Goal: Task Accomplishment & Management: Manage account settings

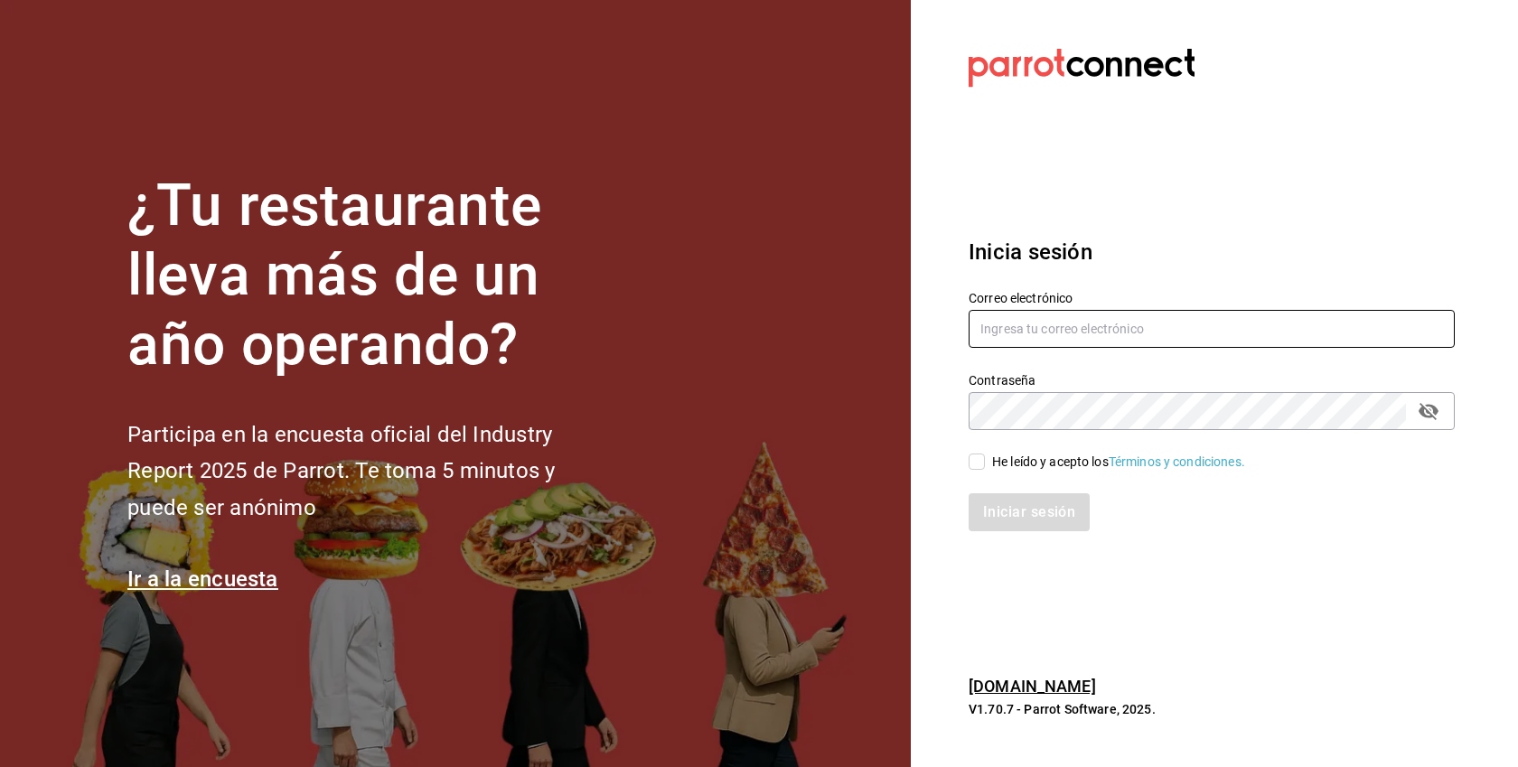
click at [1105, 323] on input "text" at bounding box center [1212, 329] width 486 height 38
paste input "cristina@vallarta.com"
type input "cristina@vallarta.com"
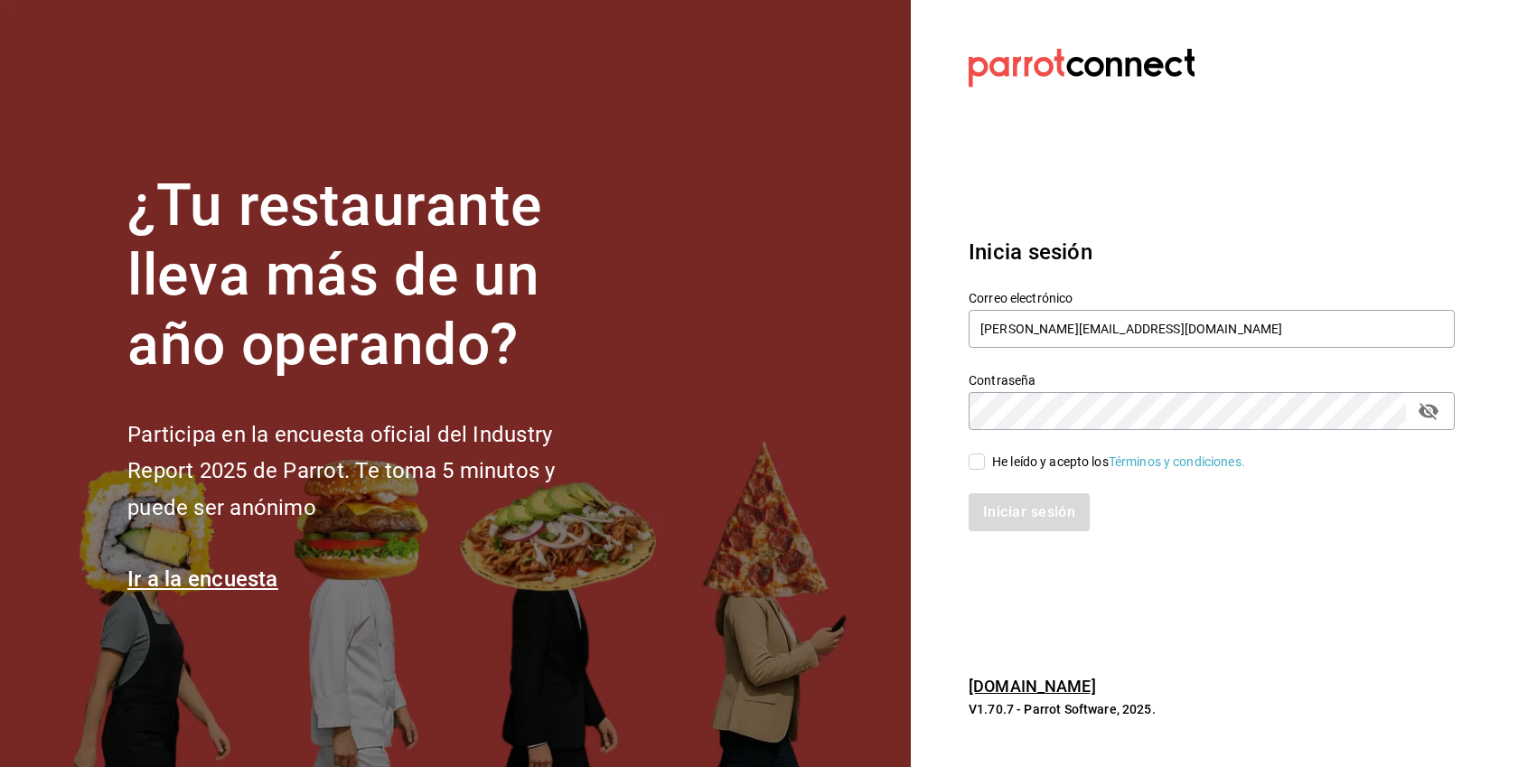
click at [1040, 455] on div "He leído y acepto los Términos y condiciones." at bounding box center [1118, 462] width 253 height 19
click at [985, 455] on input "He leído y acepto los Términos y condiciones." at bounding box center [977, 462] width 16 height 16
checkbox input "true"
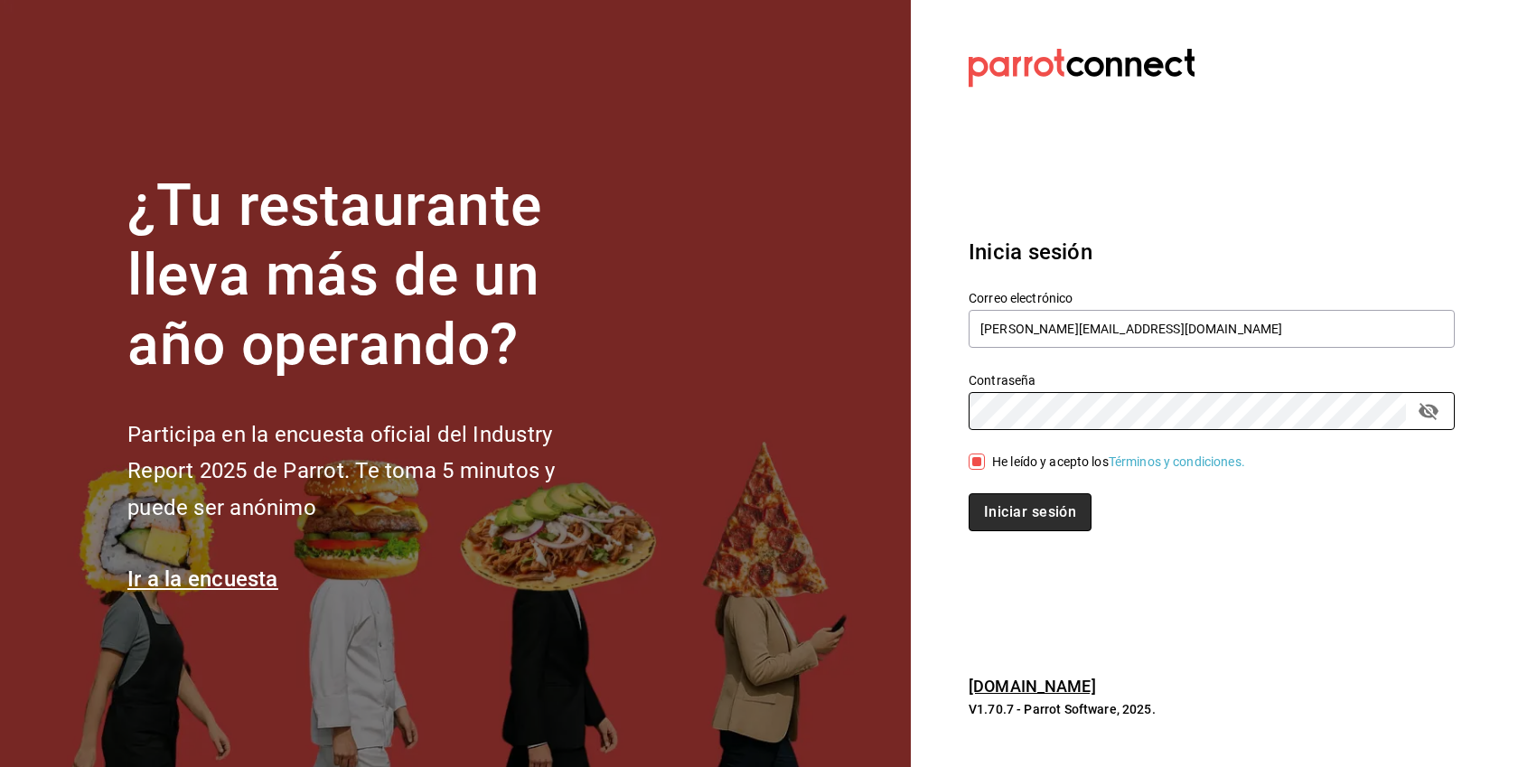
click at [1037, 517] on button "Iniciar sesión" at bounding box center [1030, 512] width 123 height 38
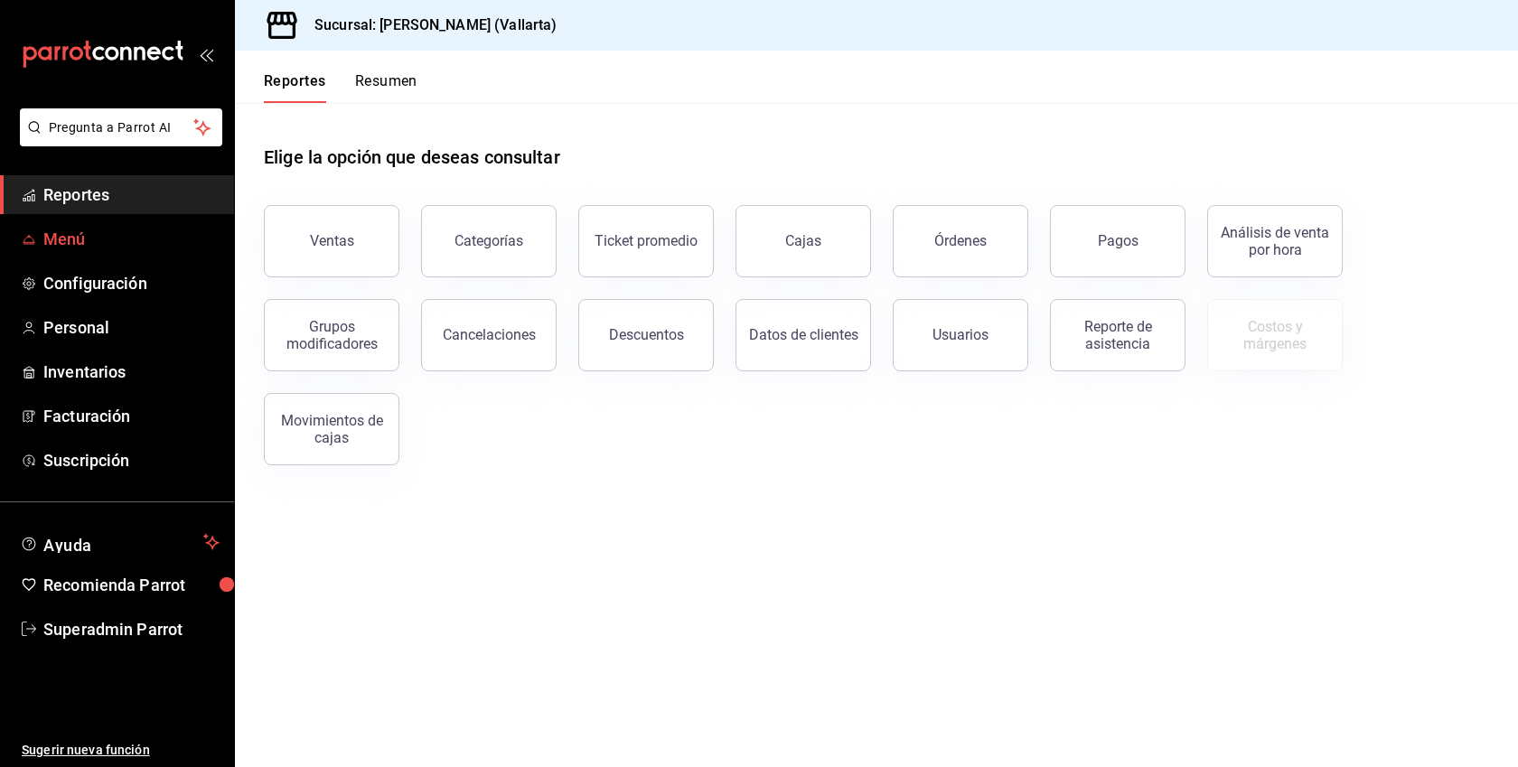
click at [79, 237] on span "Menú" at bounding box center [131, 239] width 176 height 24
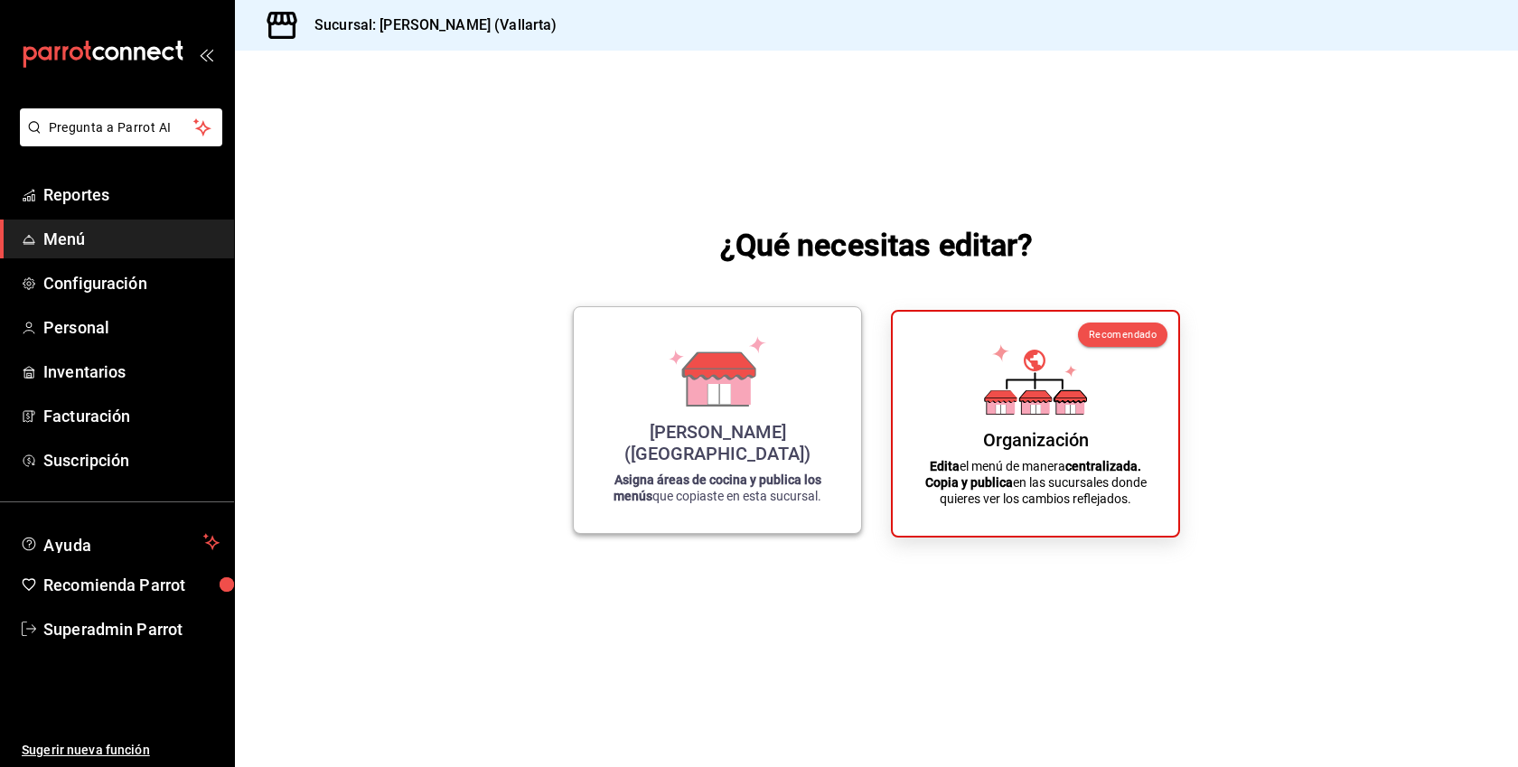
click at [770, 446] on div "[PERSON_NAME] ([GEOGRAPHIC_DATA])" at bounding box center [717, 442] width 244 height 43
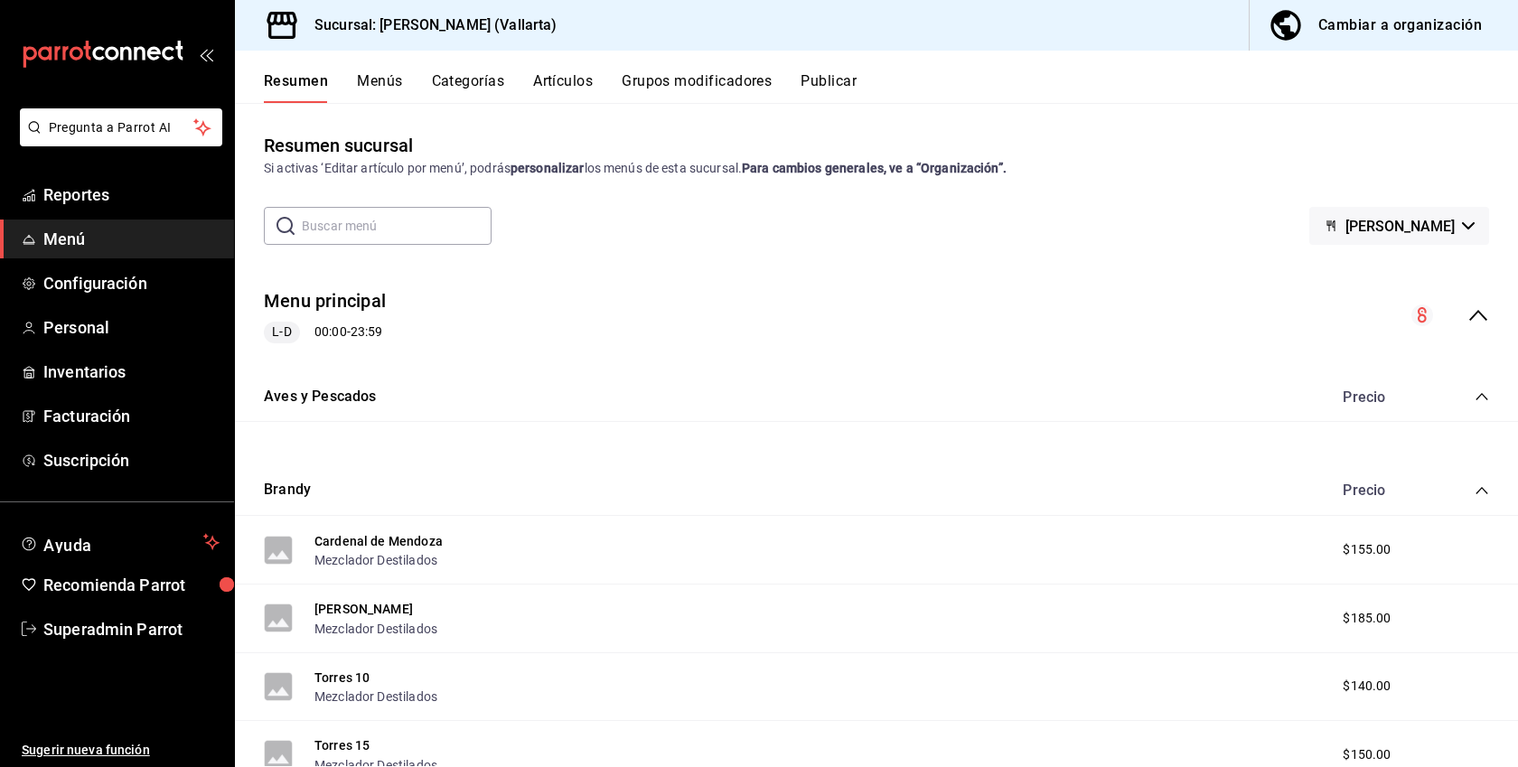
click at [387, 89] on button "Menús" at bounding box center [379, 87] width 45 height 31
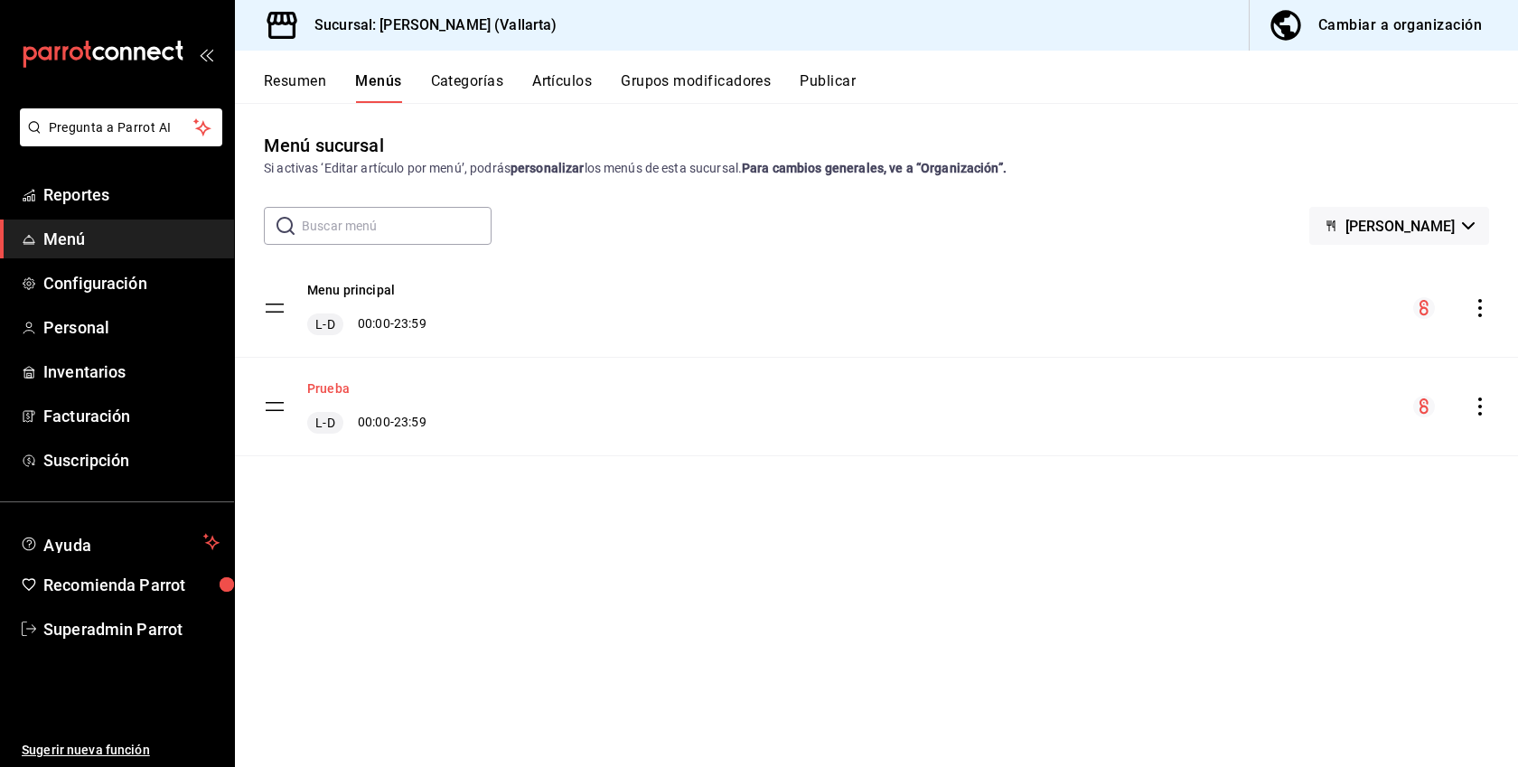
click at [340, 389] on button "Prueba" at bounding box center [328, 388] width 42 height 18
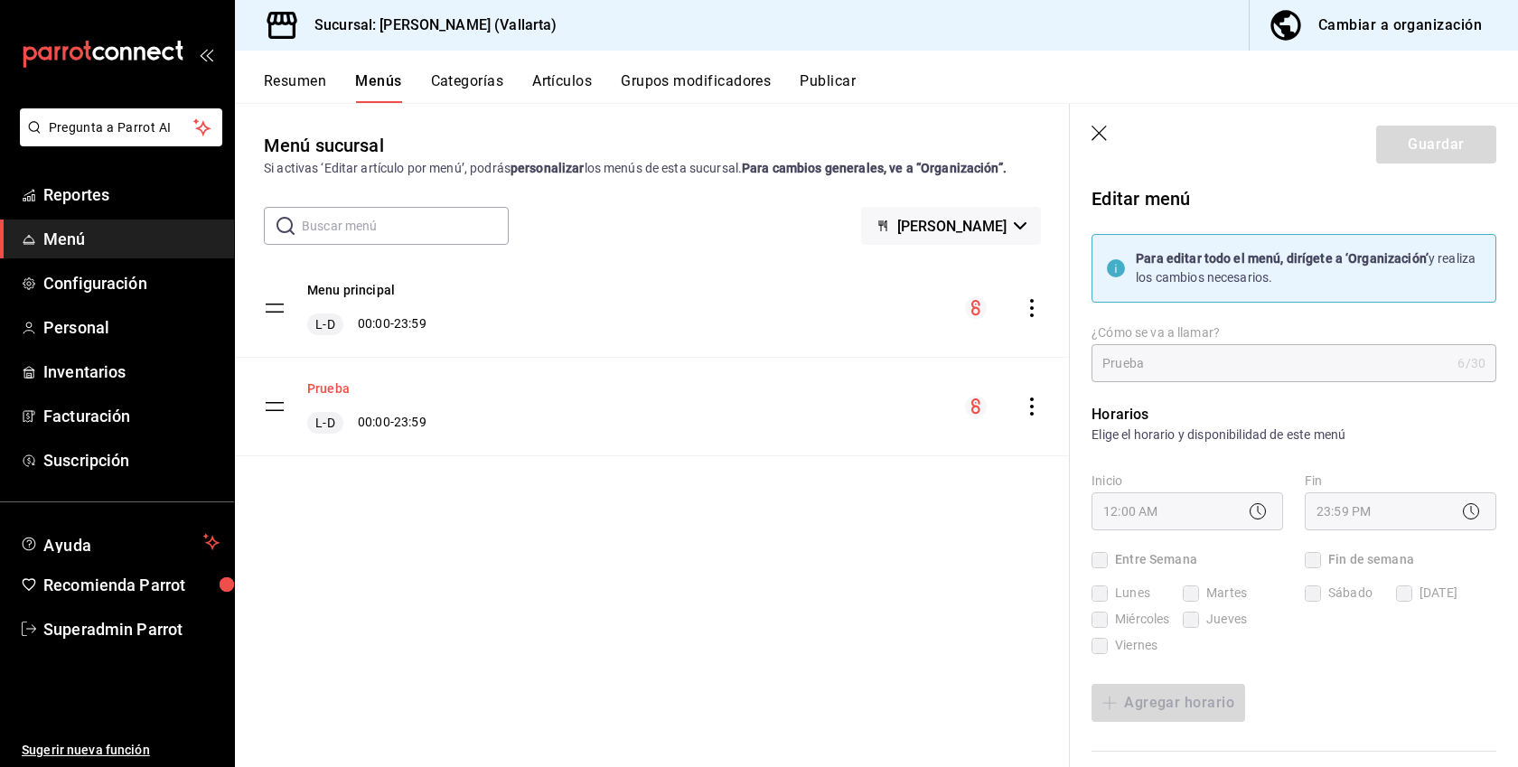
checkbox input "true"
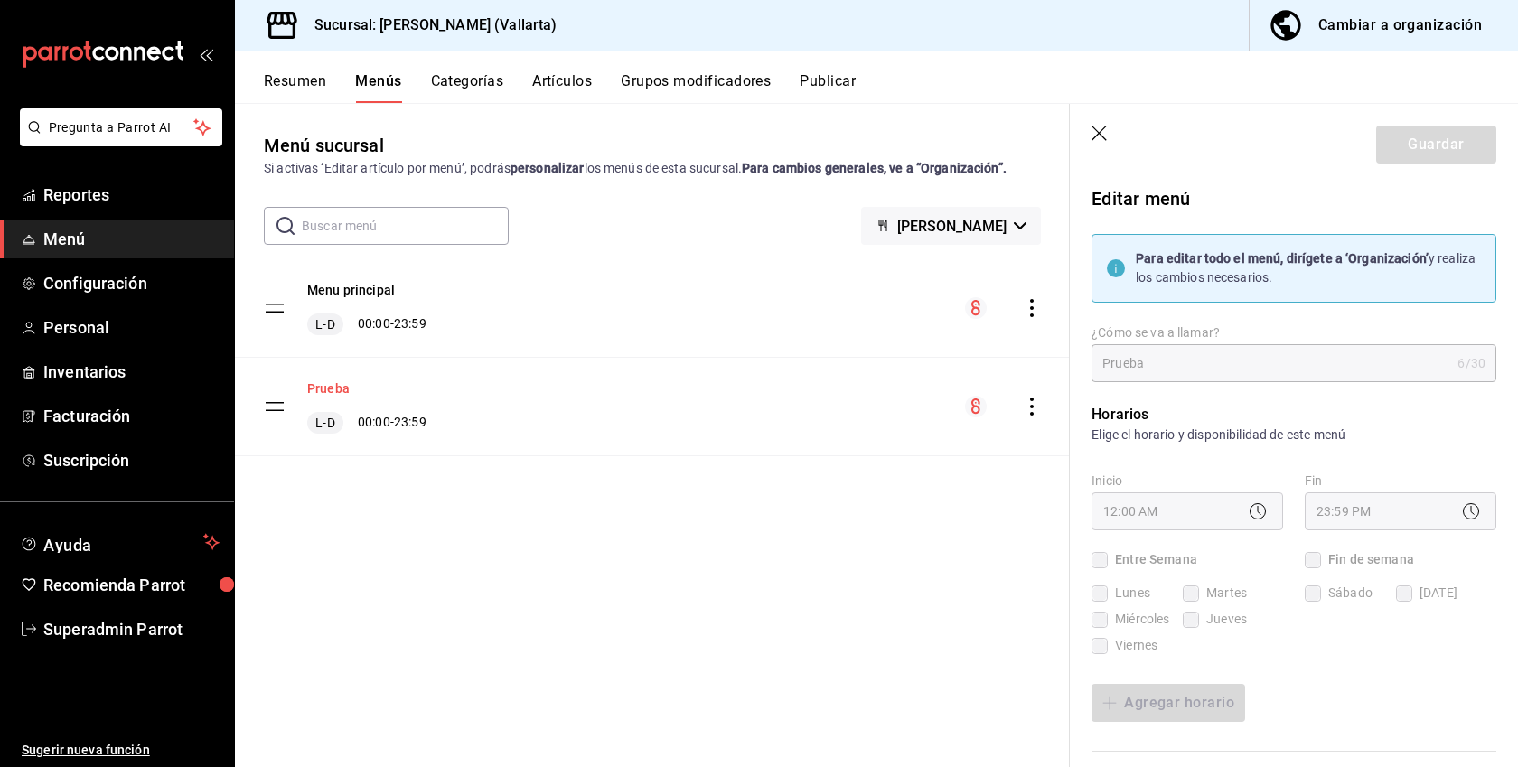
checkbox input "true"
click at [618, 595] on div "Menú sucursal Si activas ‘Editar artículo por menú’, podrás personalizar los me…" at bounding box center [652, 449] width 835 height 634
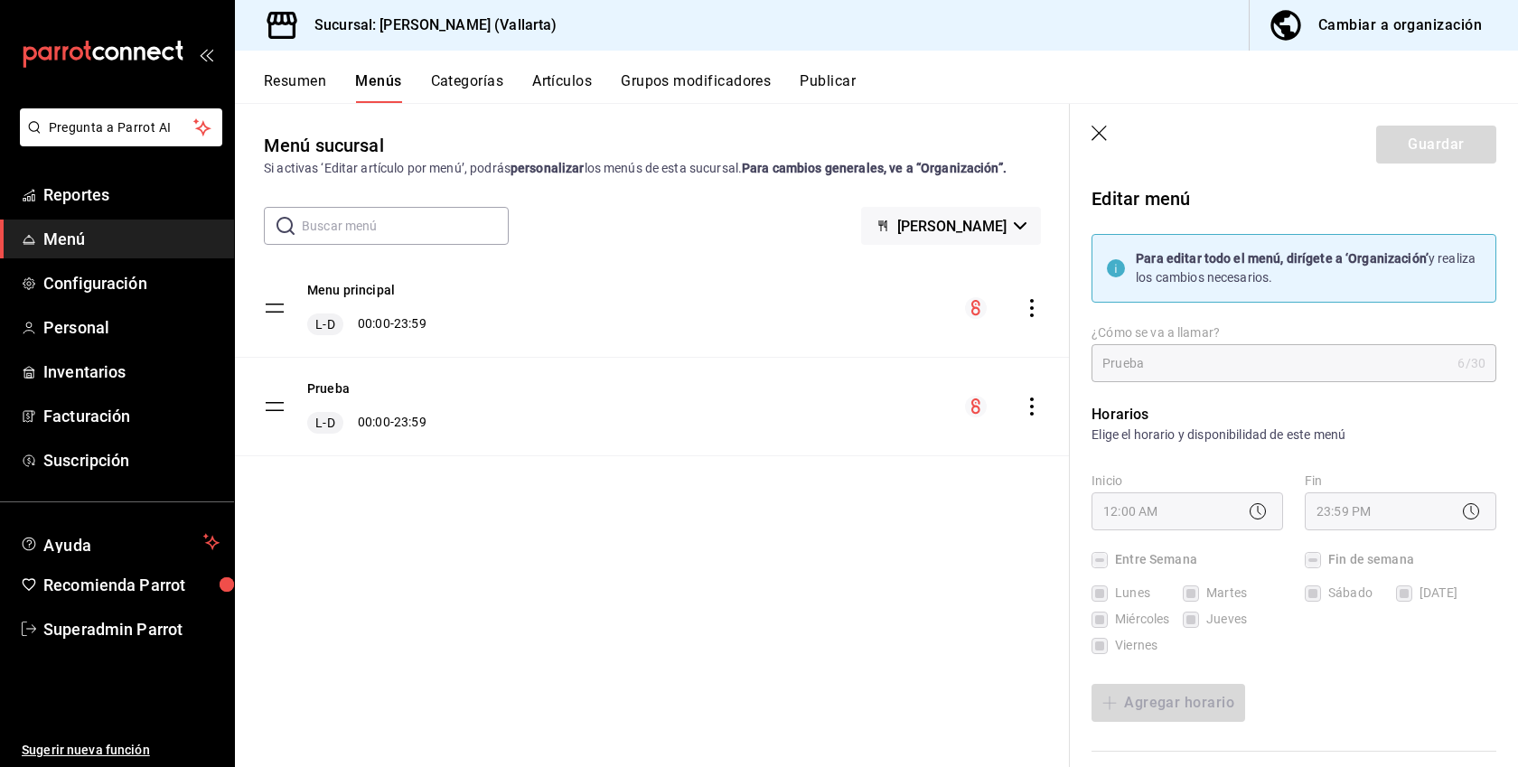
click at [698, 544] on div "Menú sucursal Si activas ‘Editar artículo por menú’, podrás personalizar los me…" at bounding box center [652, 449] width 835 height 634
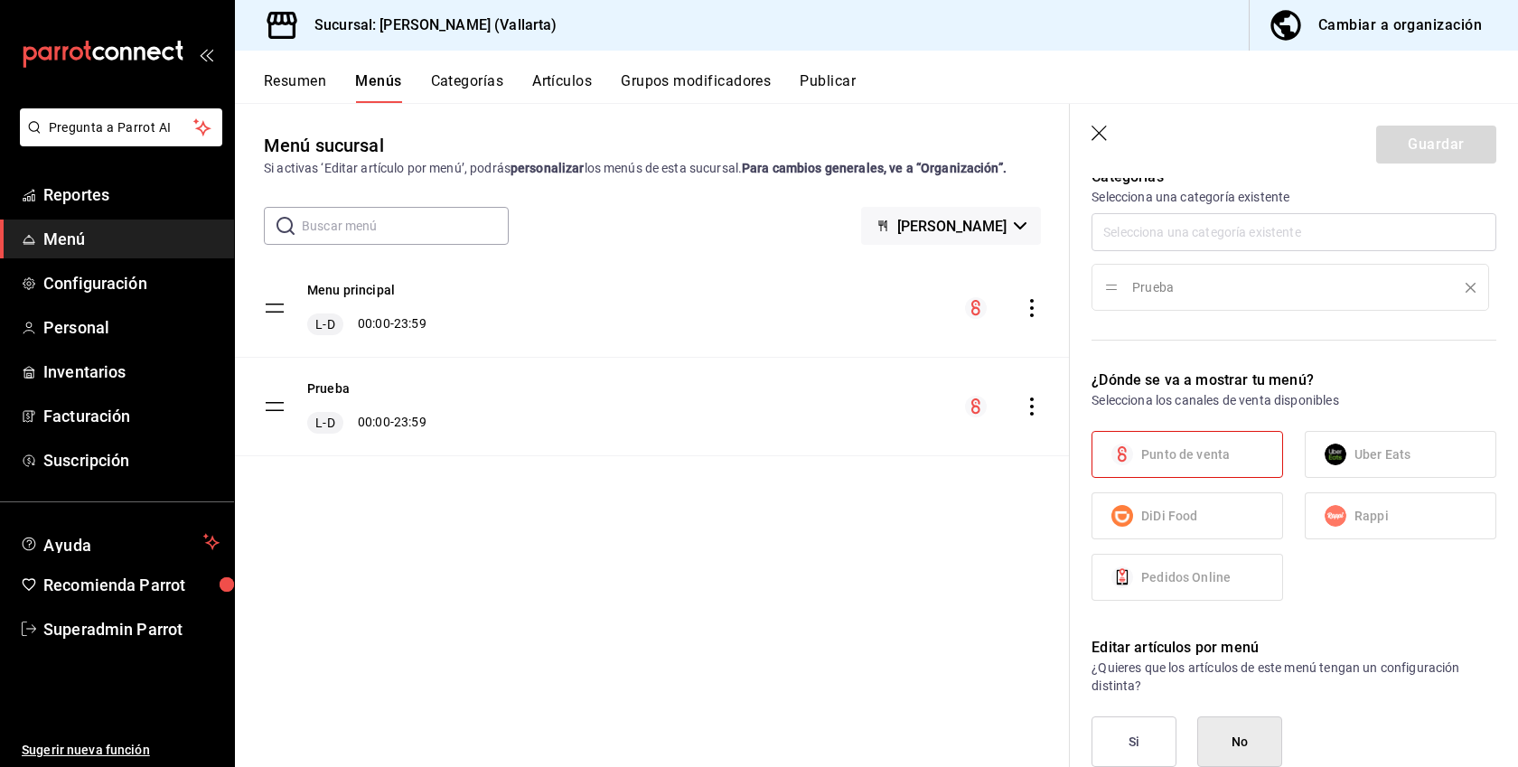
scroll to position [606, 0]
click at [913, 501] on div "Menu principal L-D 00:00 - 23:59 Prueba L-D 00:00 - 23:59" at bounding box center [652, 383] width 835 height 248
click at [1037, 407] on icon "actions" at bounding box center [1032, 407] width 18 height 18
click at [960, 492] on span "Eliminar menú y contenido relacionado" at bounding box center [889, 485] width 220 height 14
checkbox input "false"
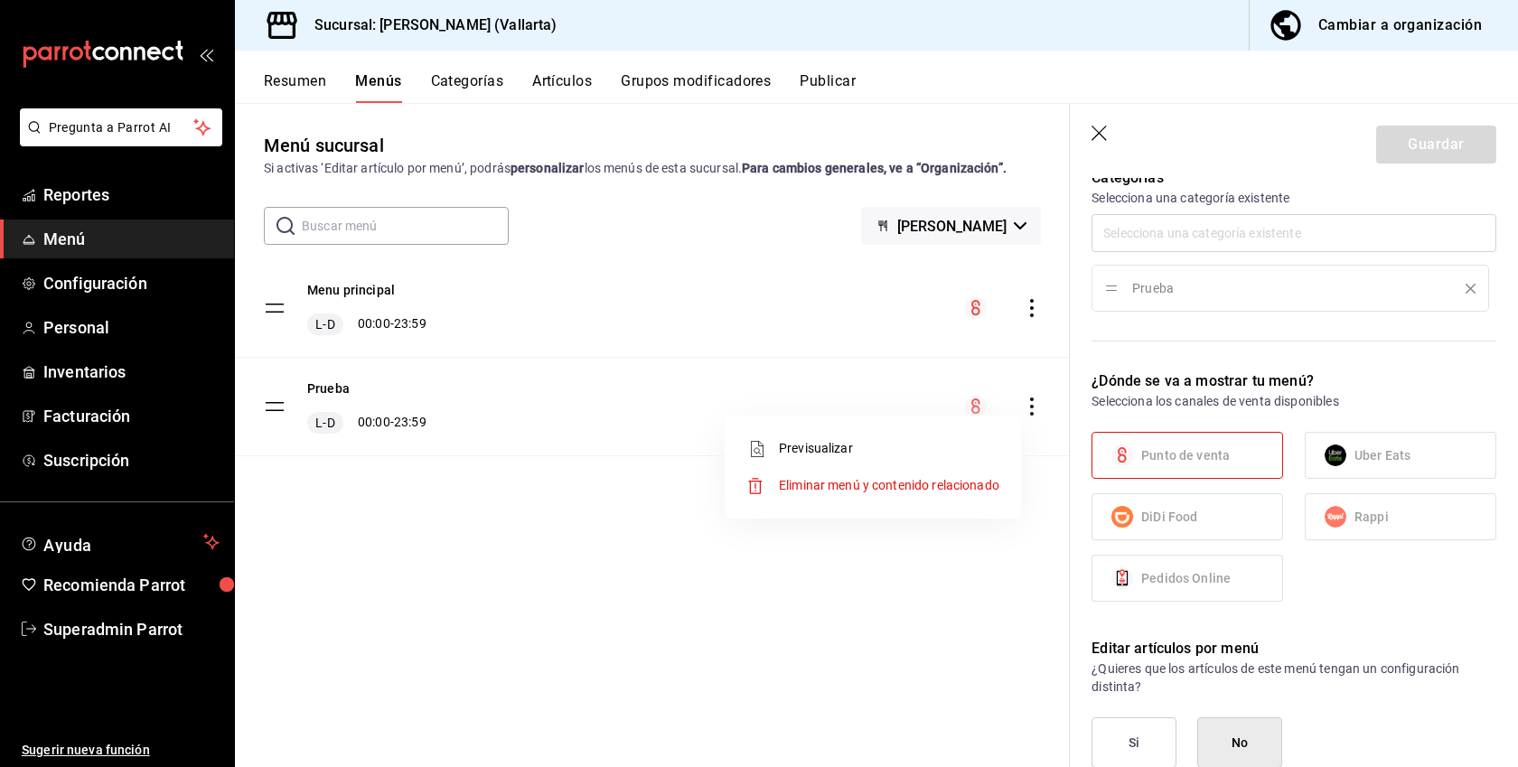
type input "1758643461182"
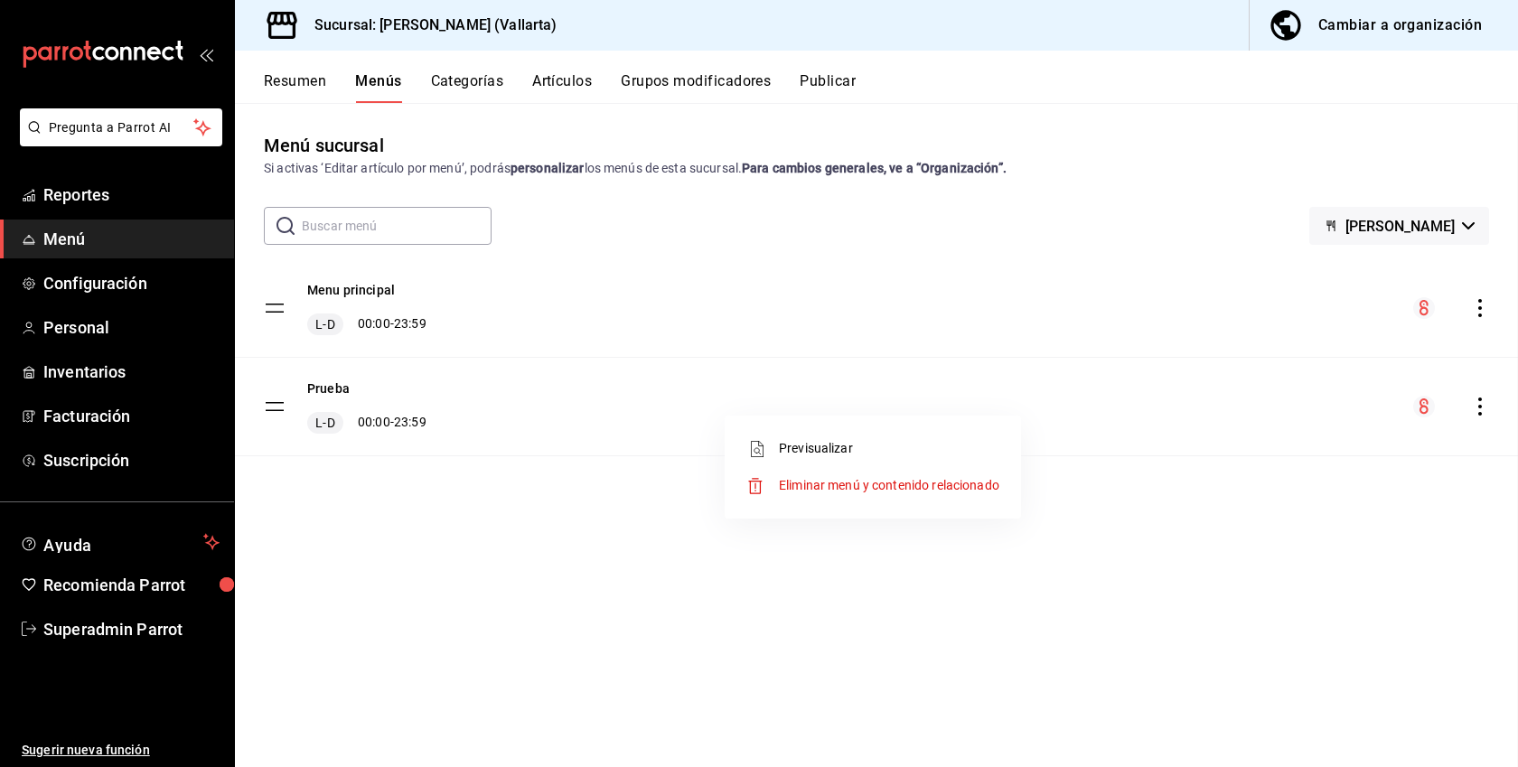
checkbox input "false"
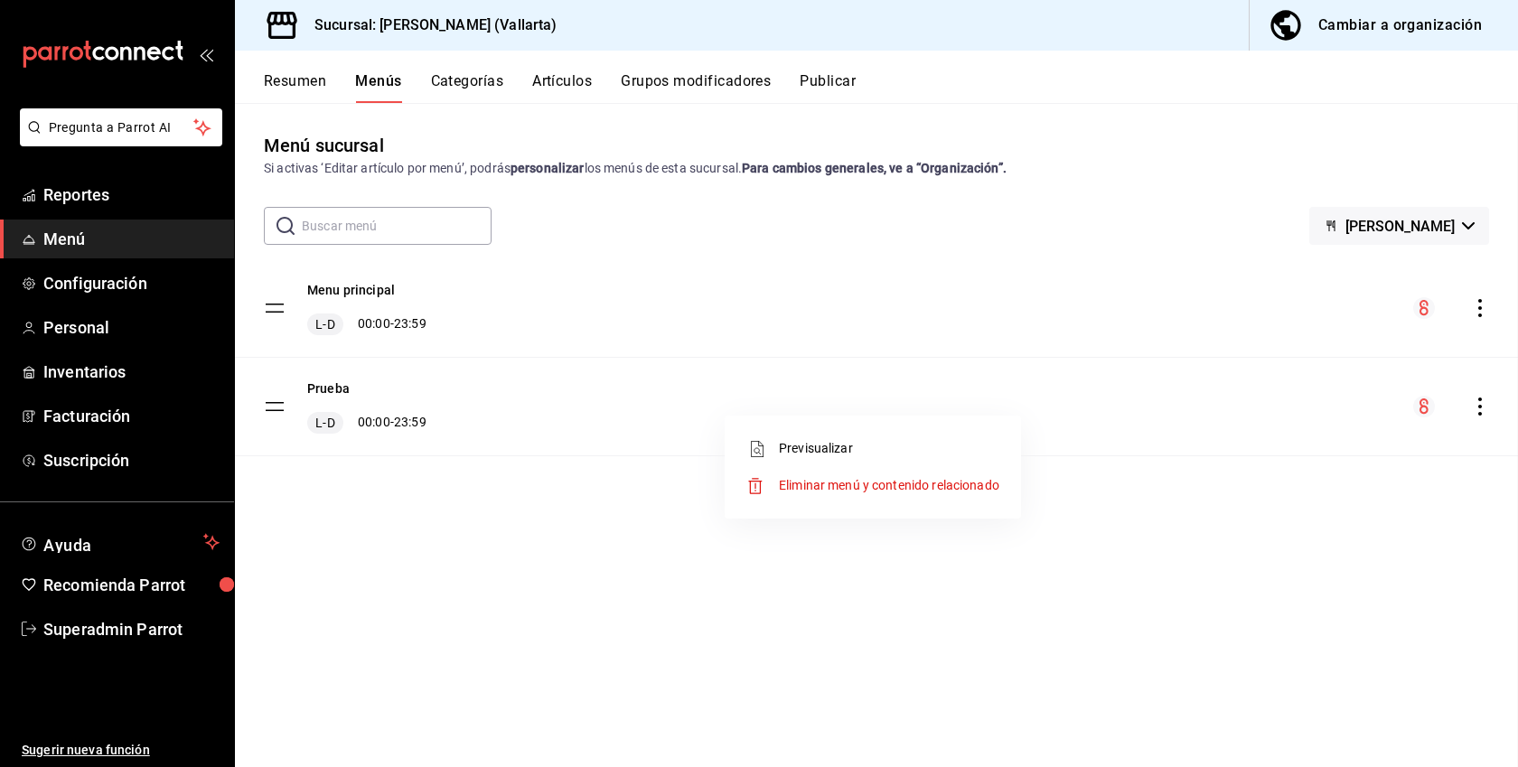
checkbox input "false"
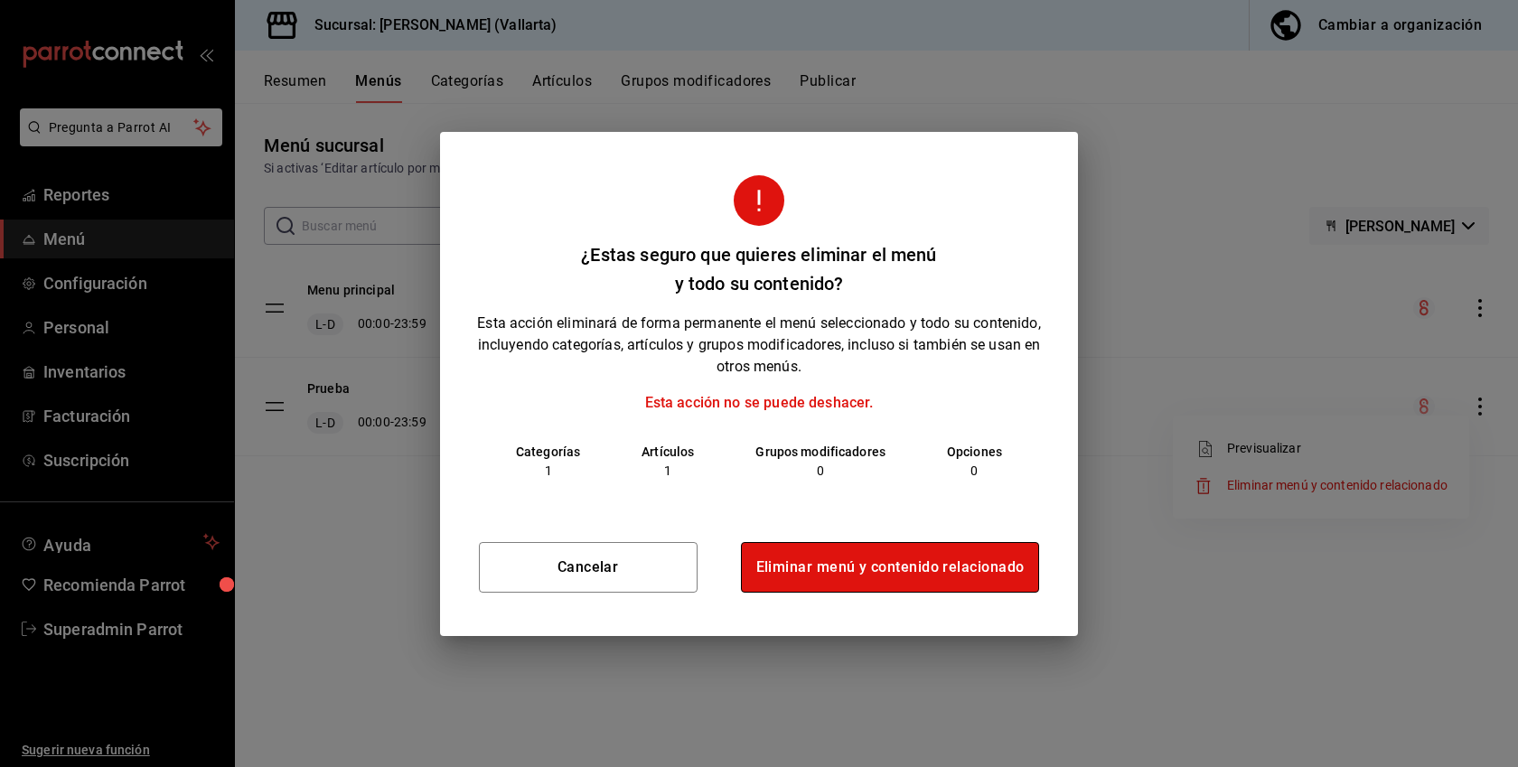
click at [908, 571] on button "Eliminar menú y contenido relacionado" at bounding box center [890, 567] width 299 height 51
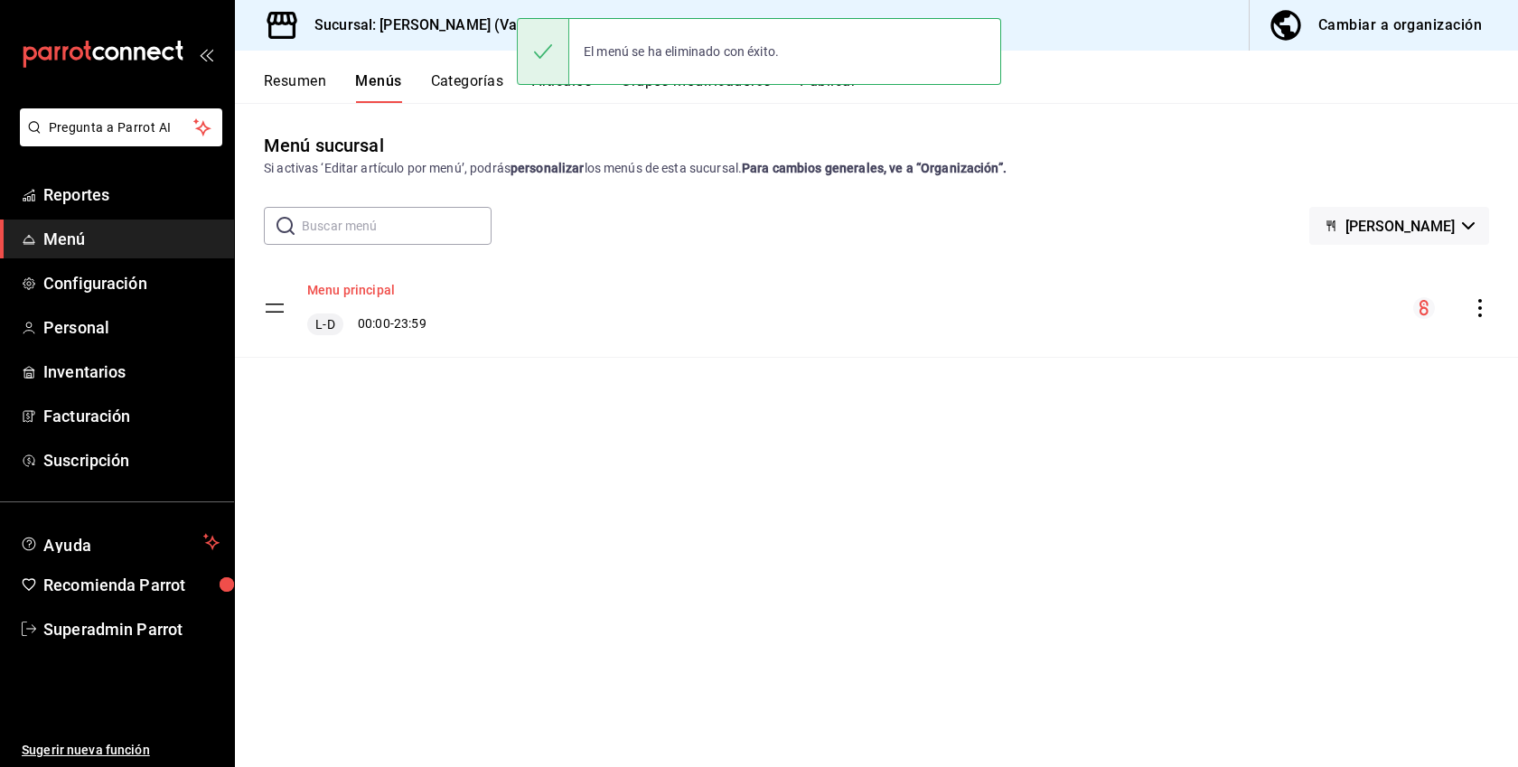
click at [361, 285] on button "Menu principal" at bounding box center [351, 290] width 88 height 18
